Goal: Find specific page/section: Find specific page/section

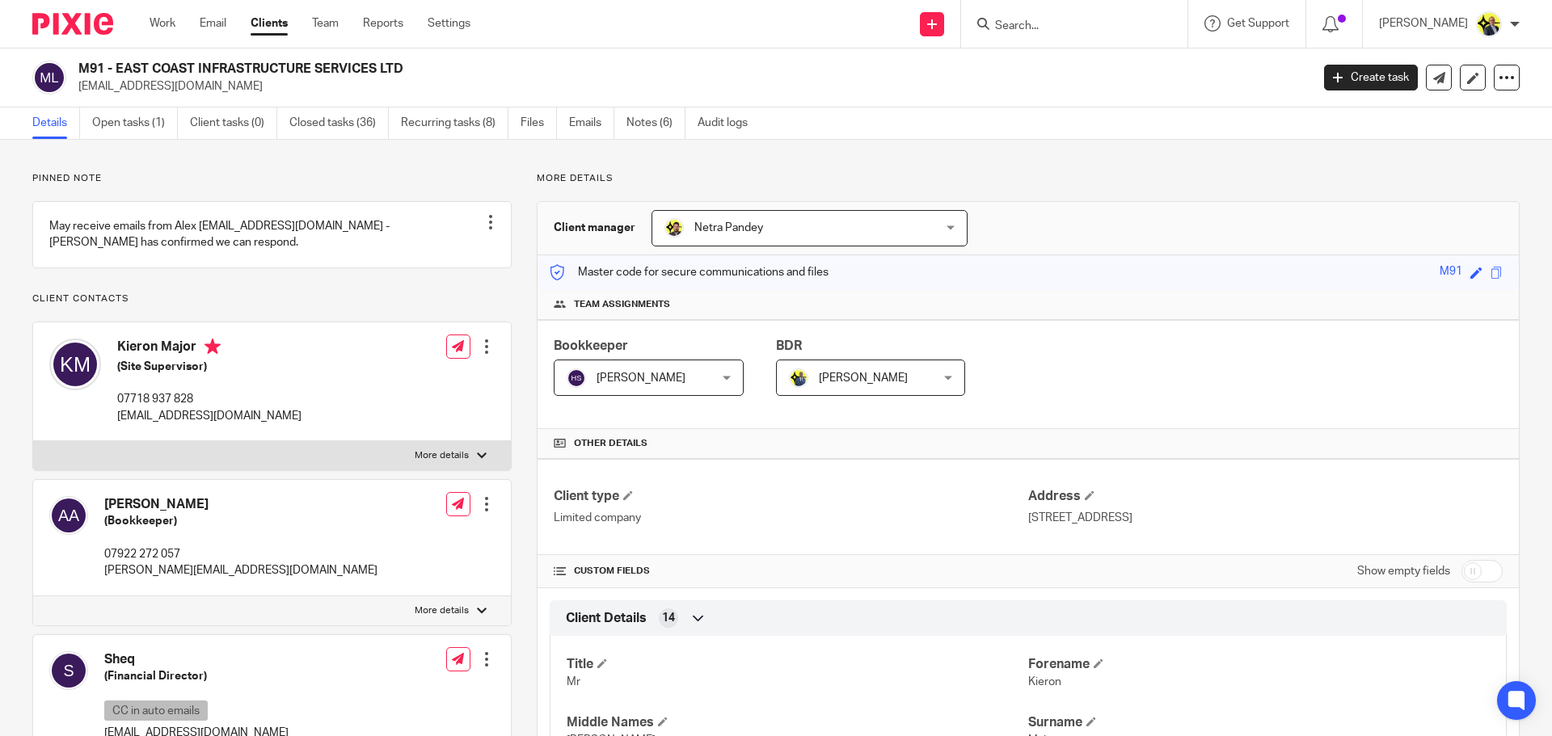
click at [1031, 33] on input "Search" at bounding box center [1065, 26] width 145 height 15
click at [1023, 27] on input "Search" at bounding box center [1065, 26] width 145 height 15
type input "m52"
click at [1065, 73] on link at bounding box center [1126, 69] width 273 height 37
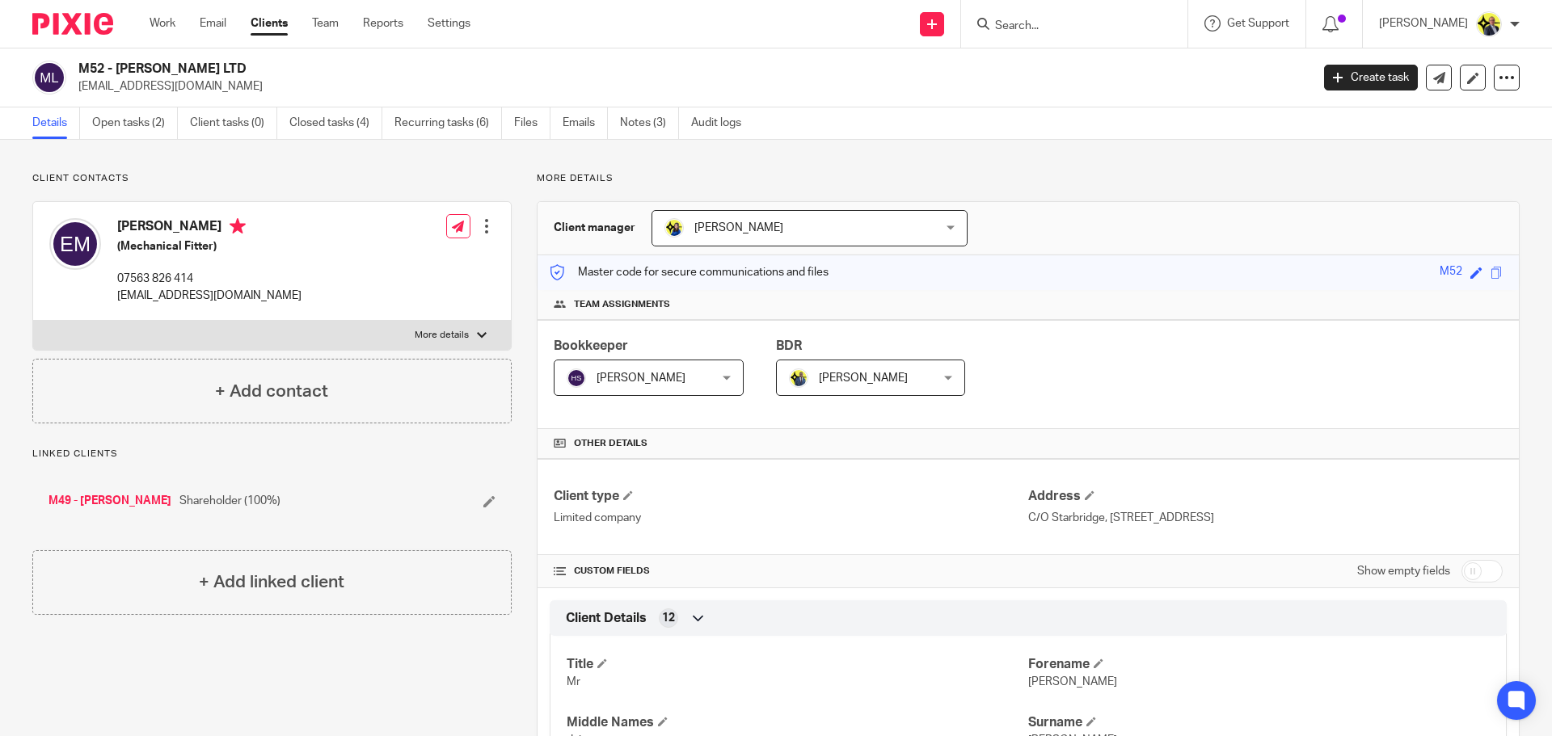
click at [1065, 30] on input "Search" at bounding box center [1065, 26] width 145 height 15
type input "j"
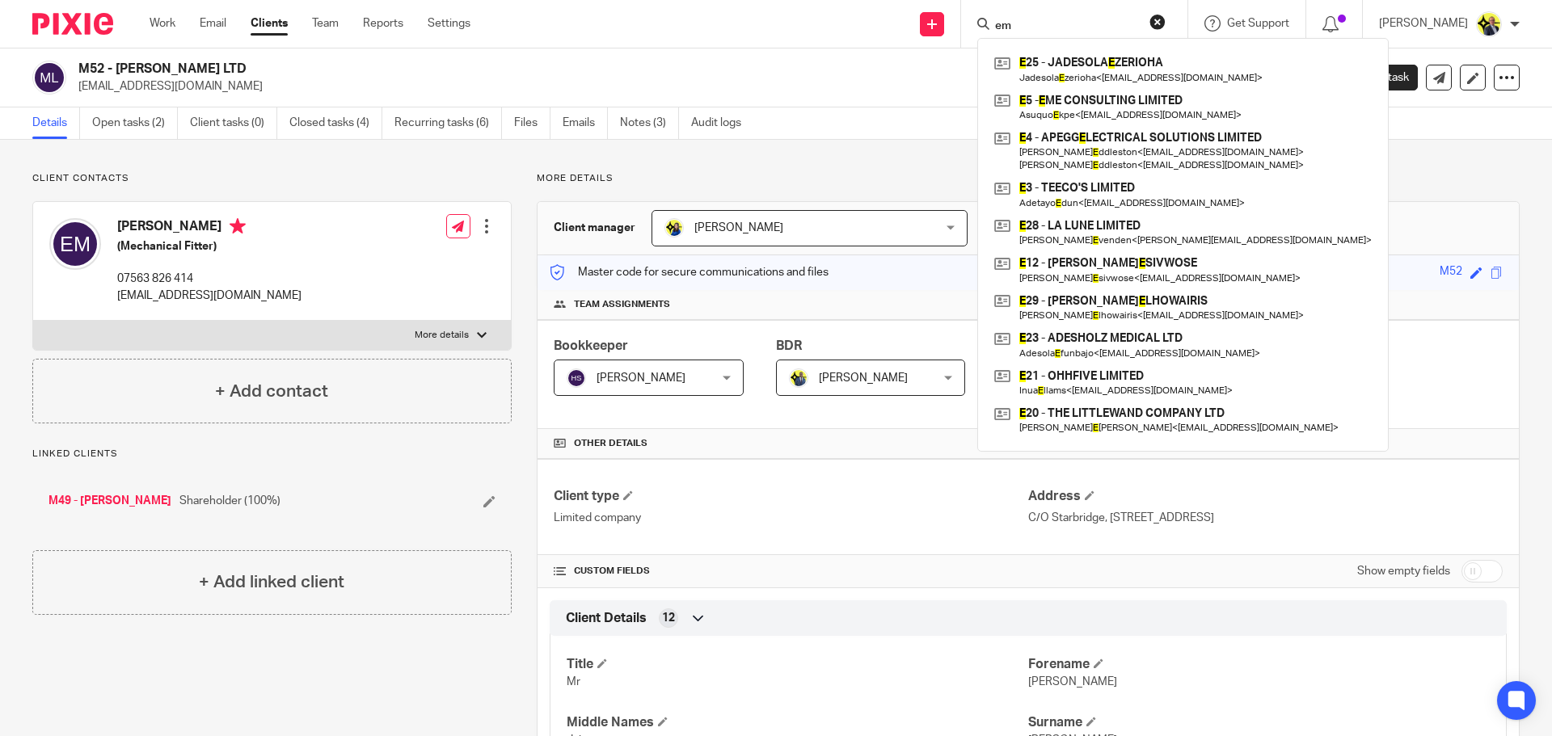
type input "e"
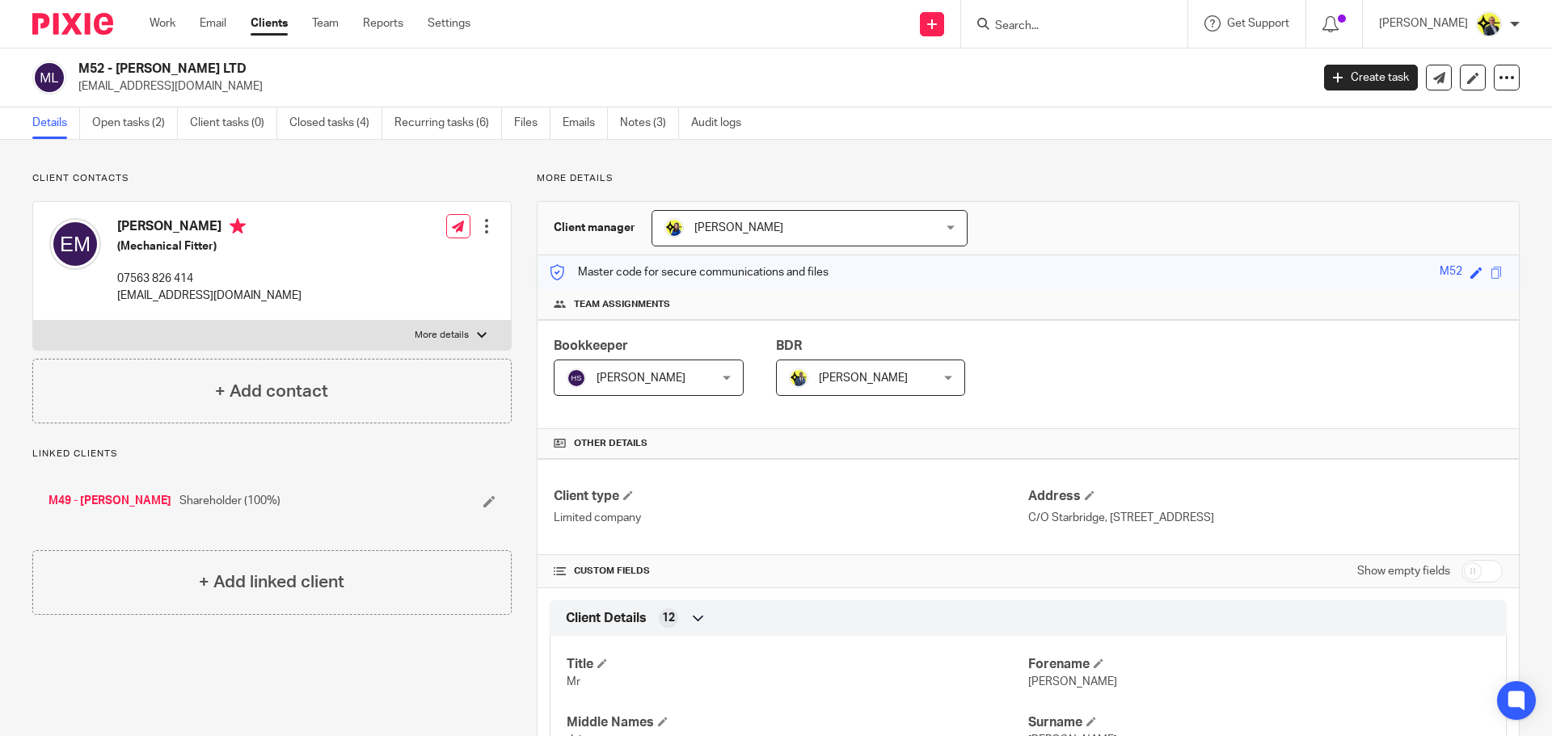
click at [276, 19] on link "Clients" at bounding box center [269, 23] width 37 height 16
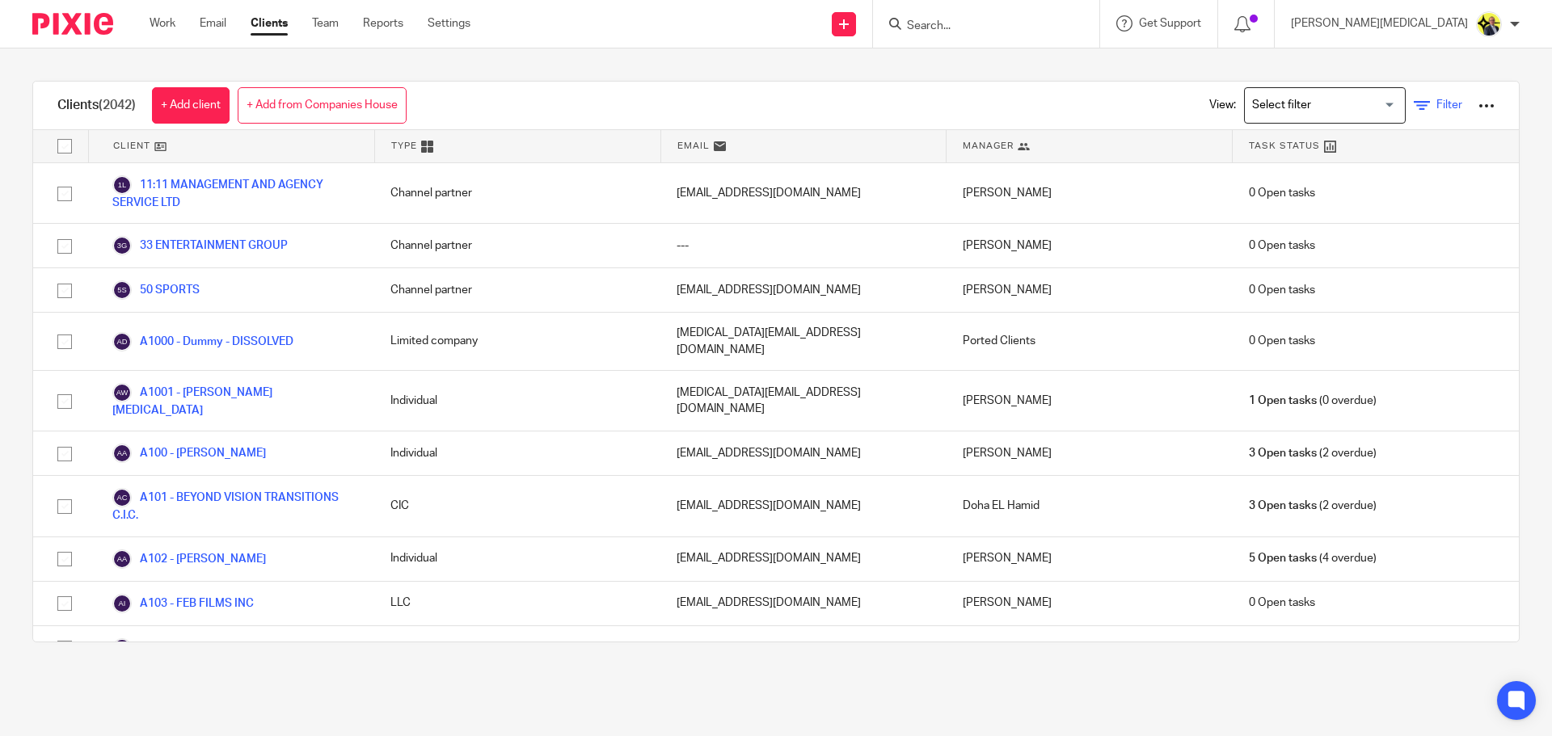
click at [1436, 101] on span "Filter" at bounding box center [1449, 104] width 26 height 11
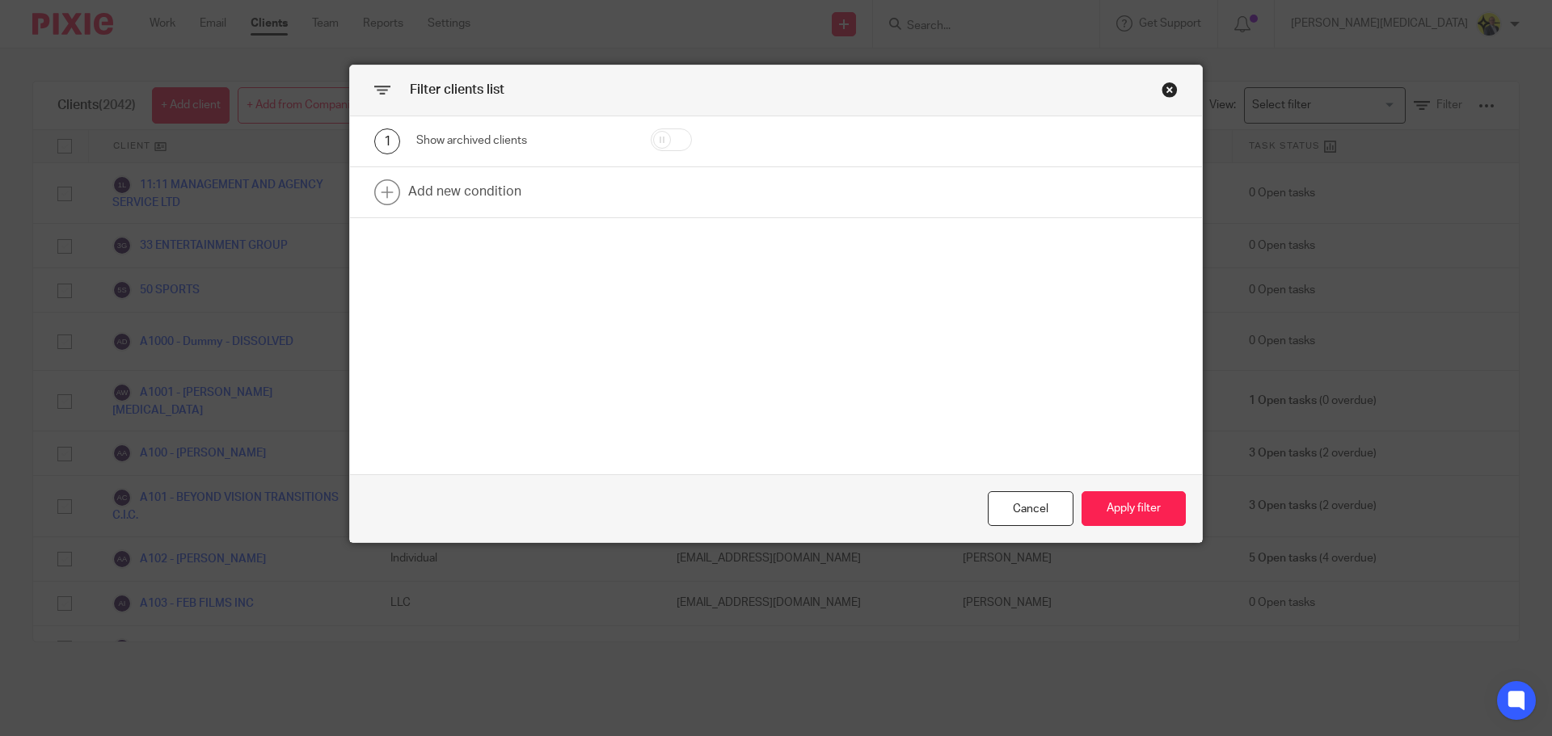
click at [664, 141] on input "checkbox" at bounding box center [671, 140] width 41 height 23
checkbox input "true"
click at [573, 200] on link at bounding box center [776, 192] width 852 height 50
click at [601, 197] on div "Field" at bounding box center [520, 197] width 209 height 36
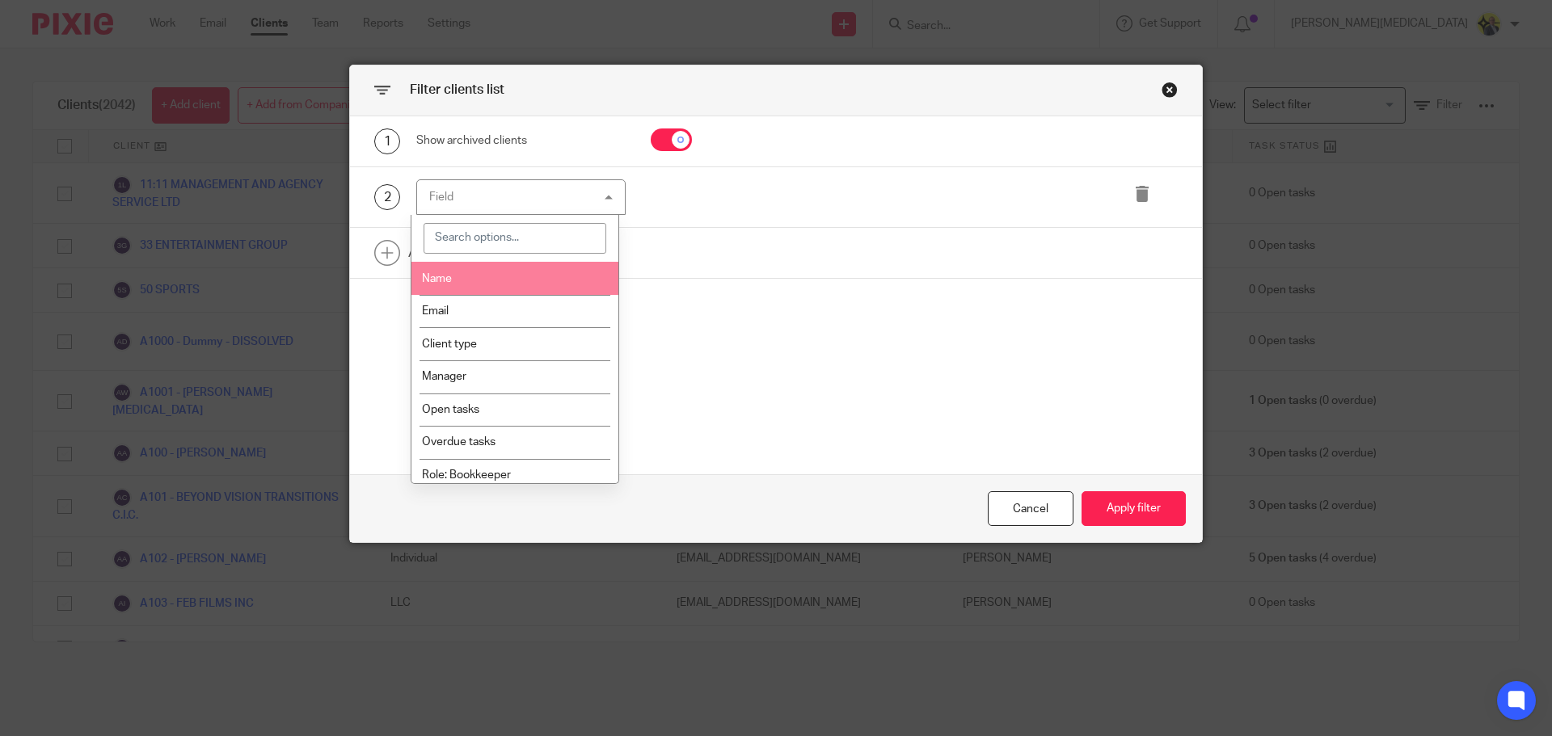
click at [510, 280] on li "Name" at bounding box center [515, 278] width 208 height 33
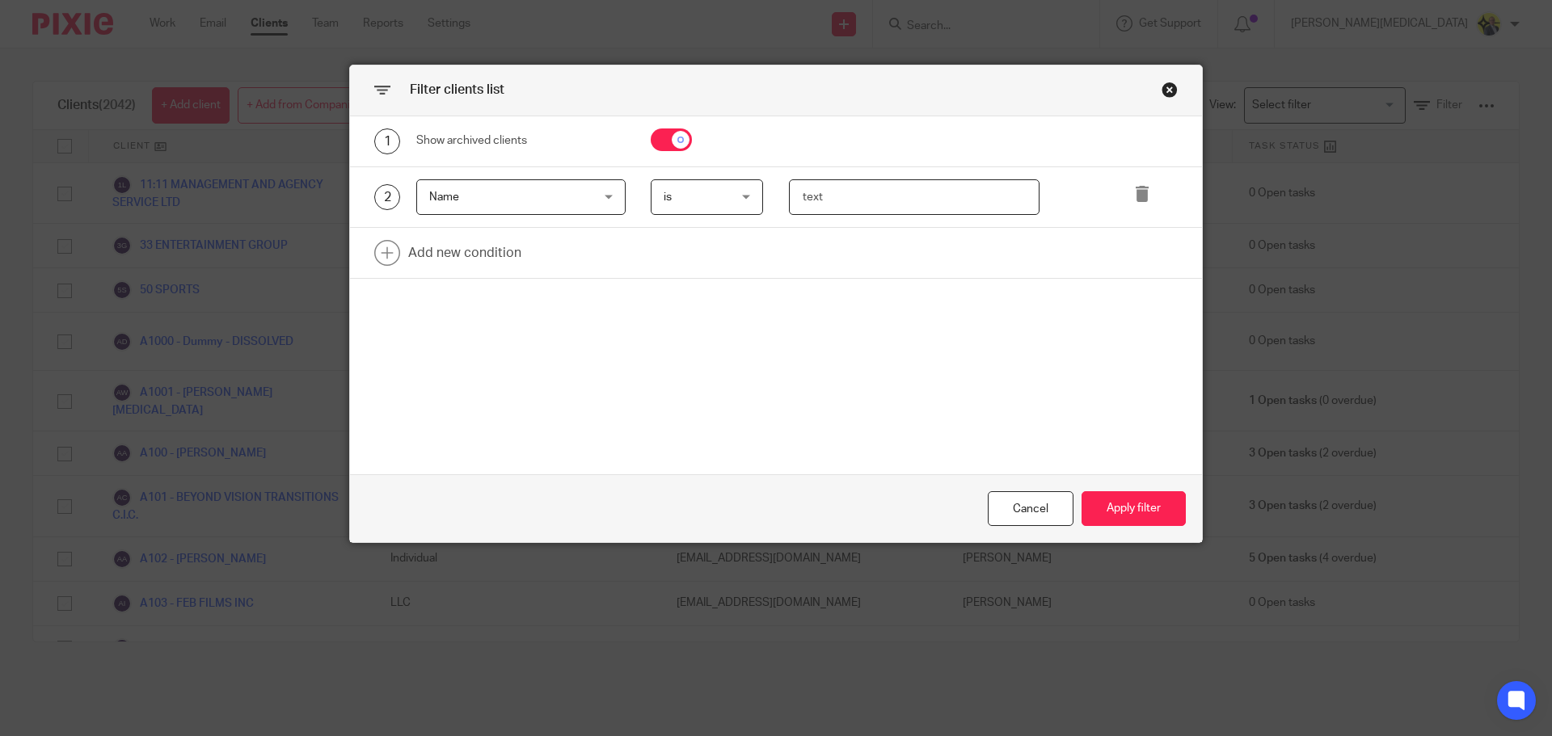
click at [829, 203] on input "text" at bounding box center [914, 197] width 251 height 36
type input "JHM"
click at [1108, 504] on button "Apply filter" at bounding box center [1134, 508] width 104 height 35
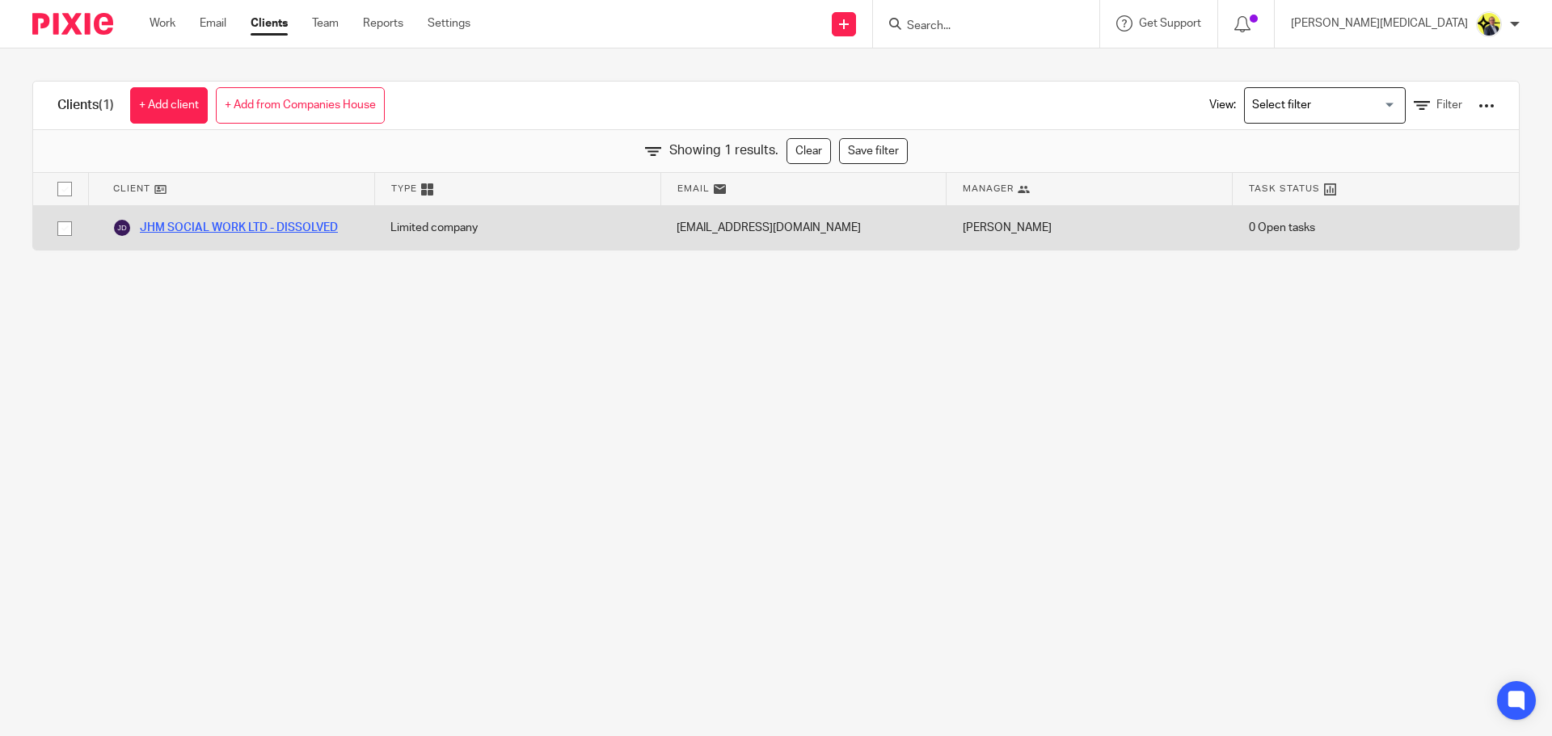
click at [242, 229] on link "JHM SOCIAL WORK LTD - DISSOLVED" at bounding box center [225, 227] width 226 height 19
